Goal: Check status: Check status

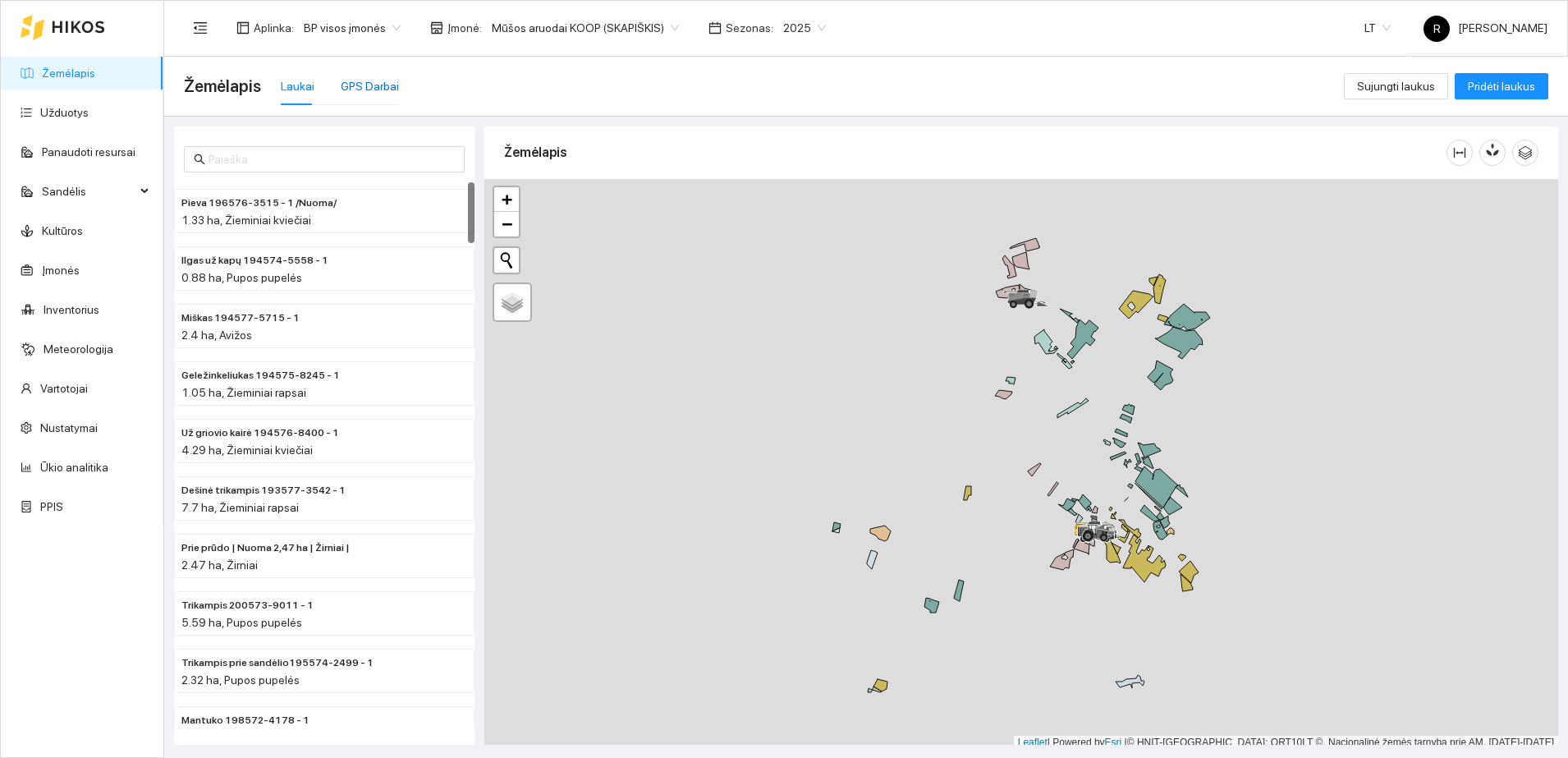
click at [371, 82] on div "GPS Darbai" at bounding box center [370, 86] width 59 height 18
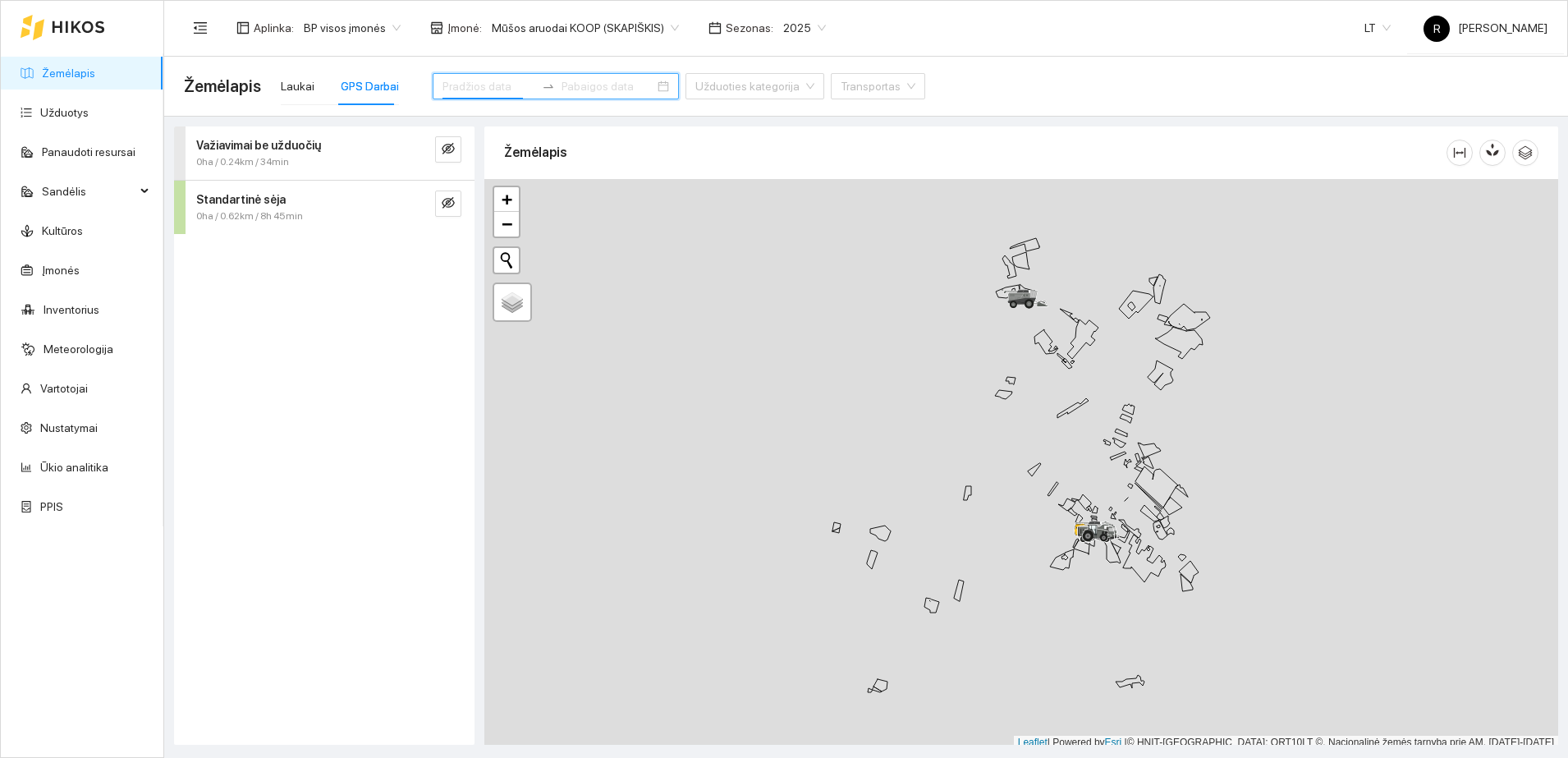
click at [488, 85] on input at bounding box center [489, 86] width 93 height 18
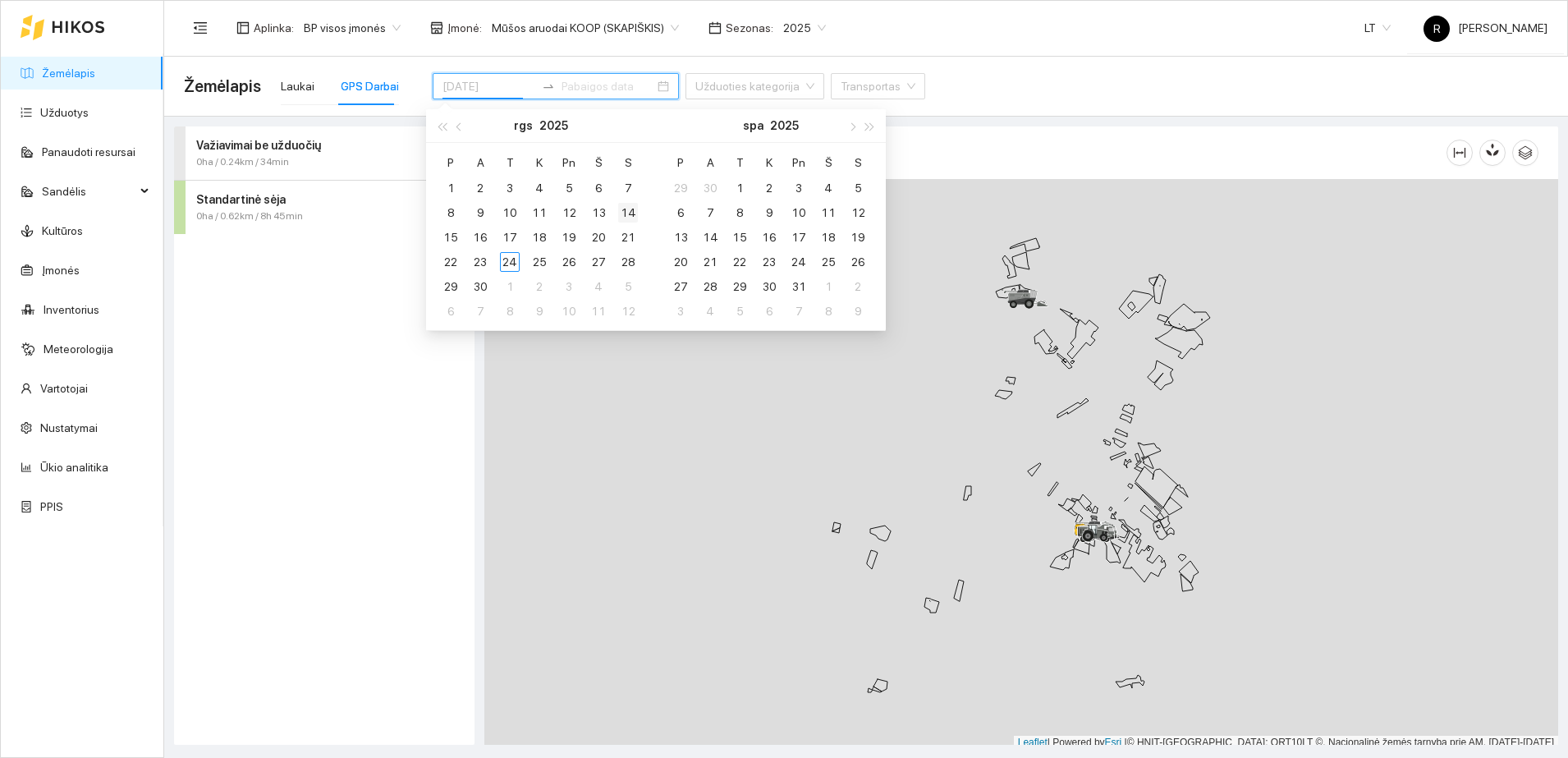
type input "[DATE]"
click at [622, 209] on div "14" at bounding box center [627, 212] width 20 height 20
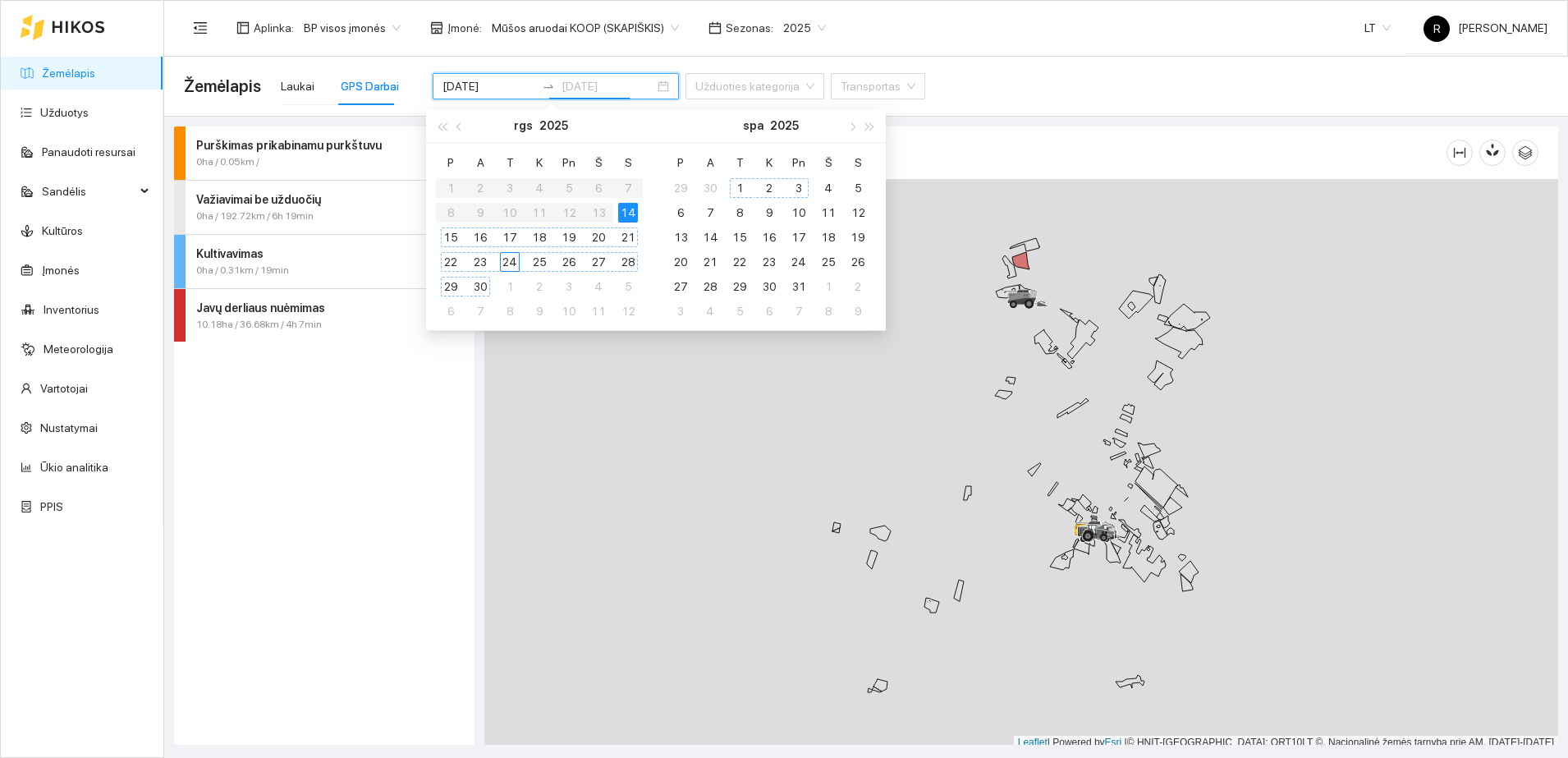
type input "[DATE]"
click at [305, 305] on strong "Javų derliaus nuėmimas" at bounding box center [260, 308] width 129 height 13
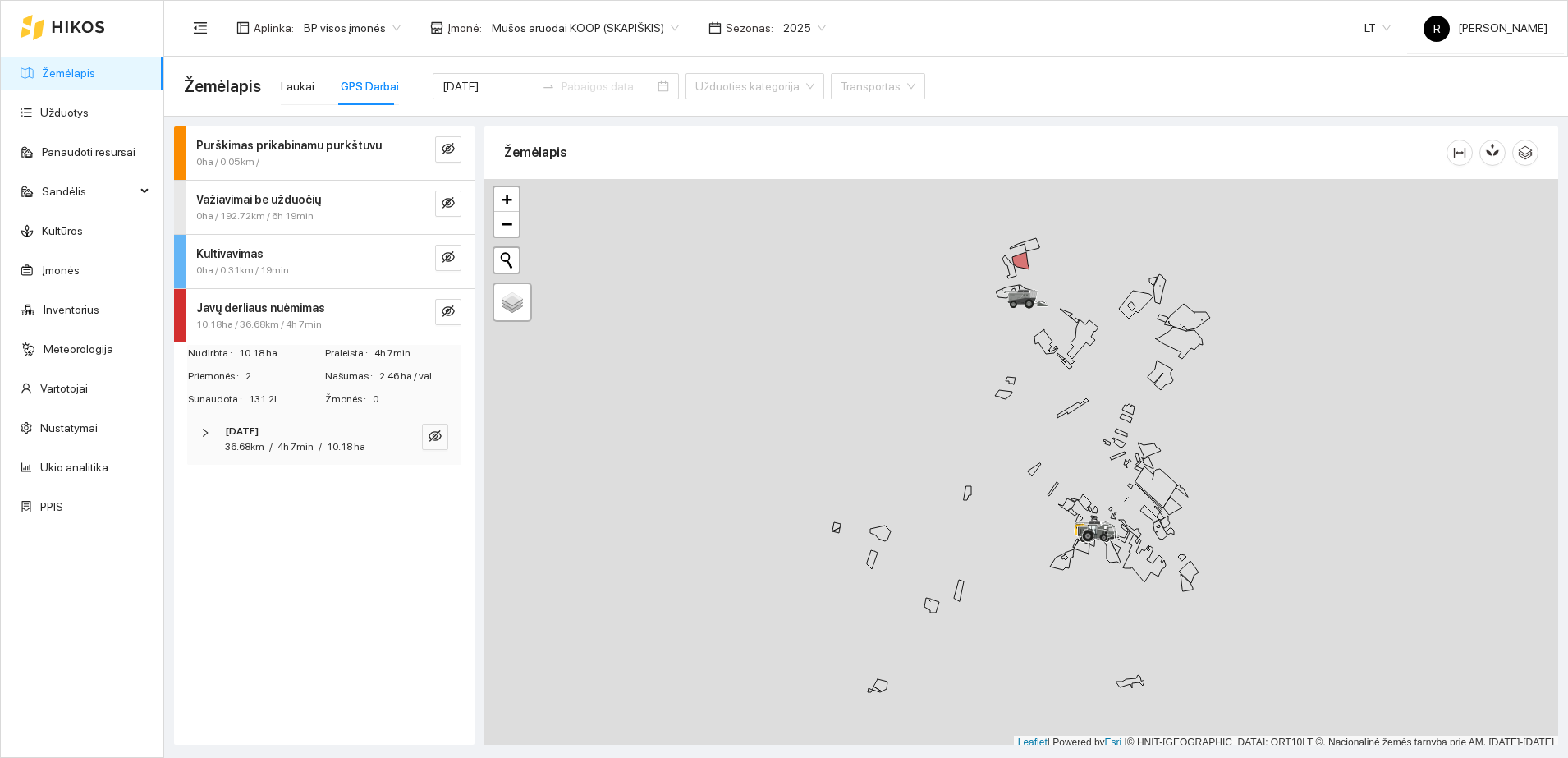
click at [207, 428] on icon "right" at bounding box center [205, 432] width 10 height 10
click at [202, 538] on div "CLAAS, LEXION 670" at bounding box center [324, 546] width 268 height 48
click at [482, 84] on input "[DATE]" at bounding box center [489, 86] width 93 height 18
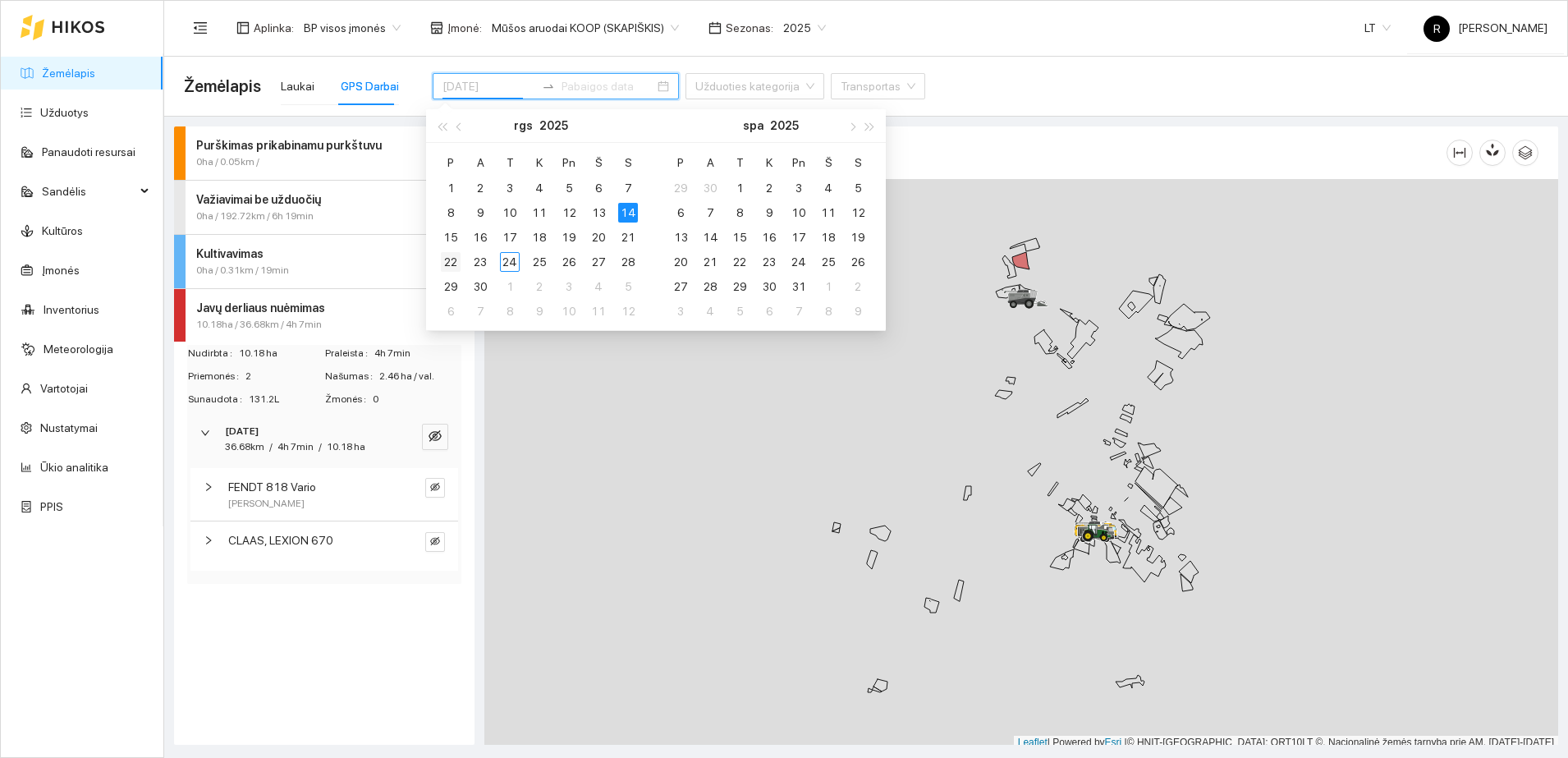
type input "[DATE]"
click at [449, 262] on div "22" at bounding box center [450, 261] width 20 height 20
type input "[DATE]"
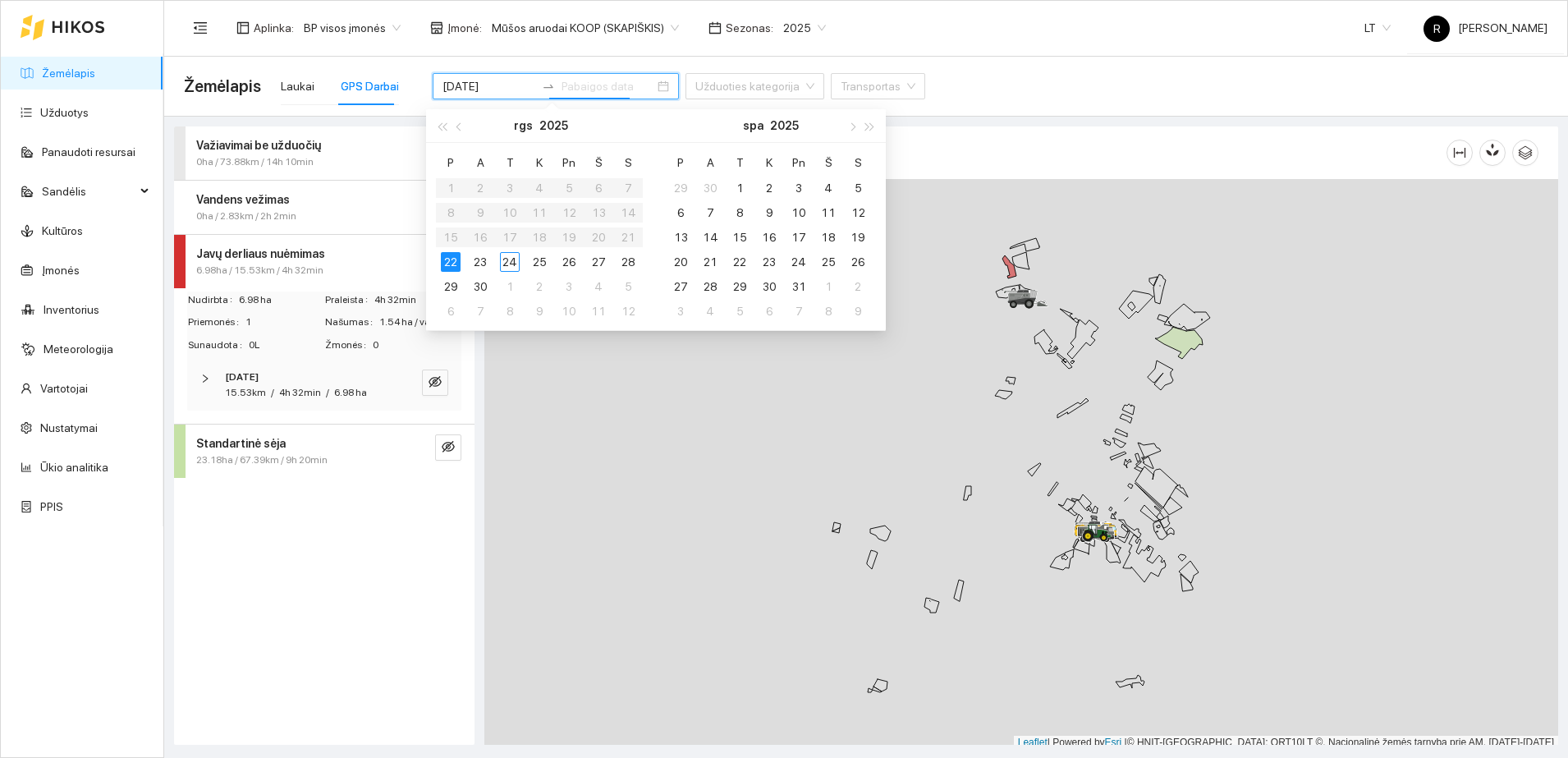
click at [241, 446] on strong "Standartinė sėja" at bounding box center [241, 444] width 89 height 13
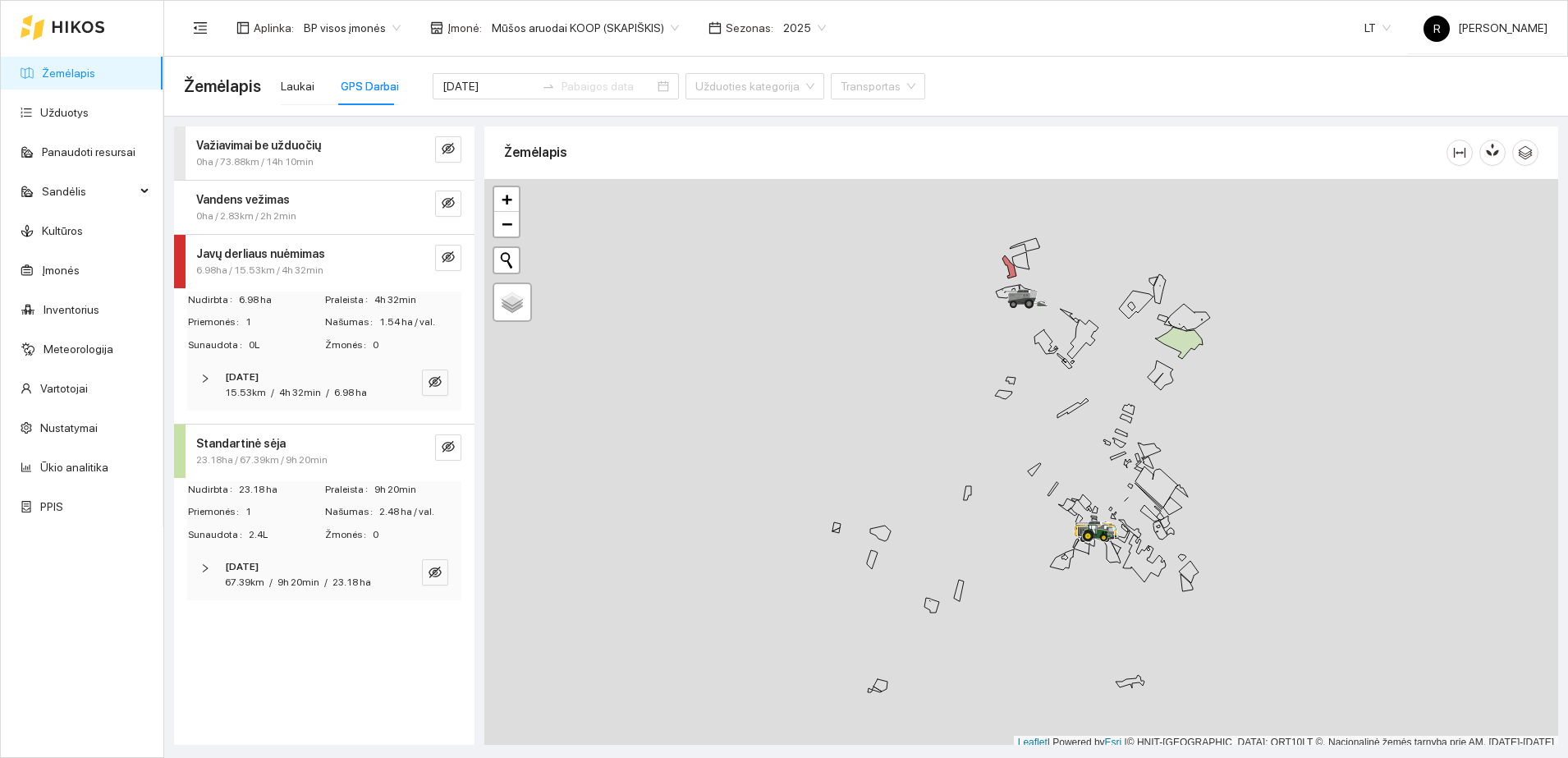
click at [198, 567] on div "[DATE] 67.39km / 9h 20min / 23.18 ha" at bounding box center [323, 575] width 274 height 51
click at [209, 621] on icon "right" at bounding box center [208, 622] width 5 height 8
